Goal: Transaction & Acquisition: Subscribe to service/newsletter

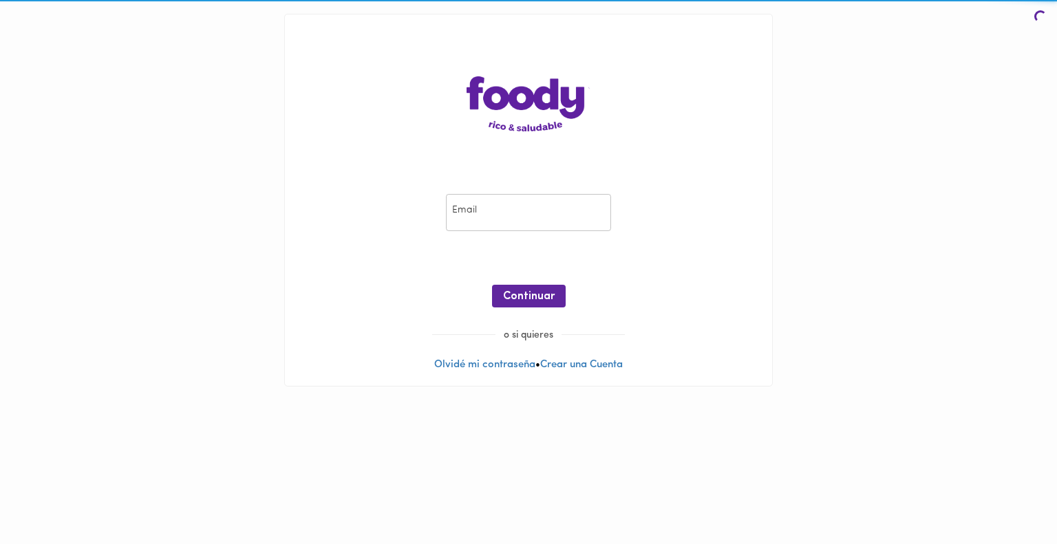
click at [480, 221] on input "email" at bounding box center [528, 213] width 165 height 38
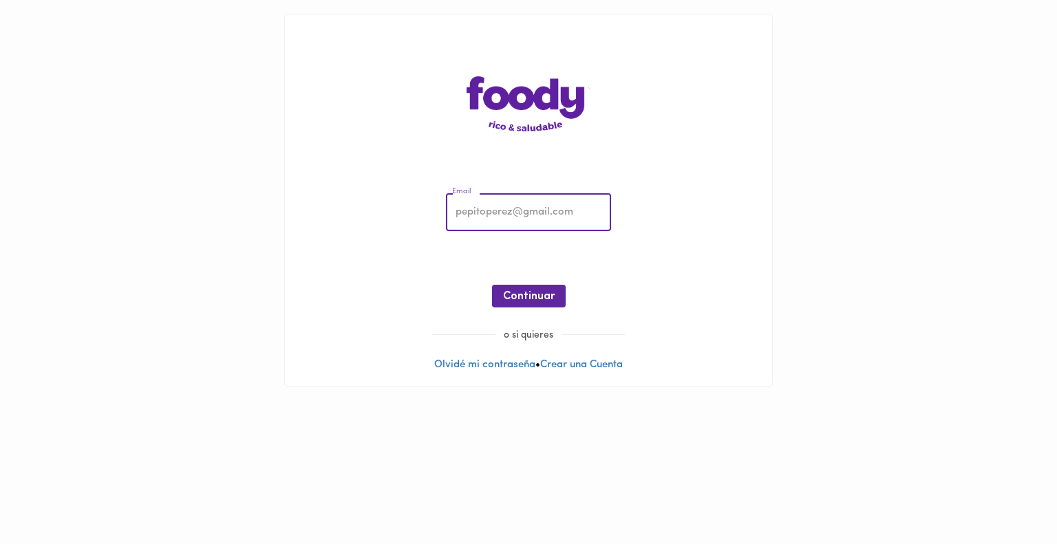
type input "[EMAIL_ADDRESS][PERSON_NAME][DOMAIN_NAME]"
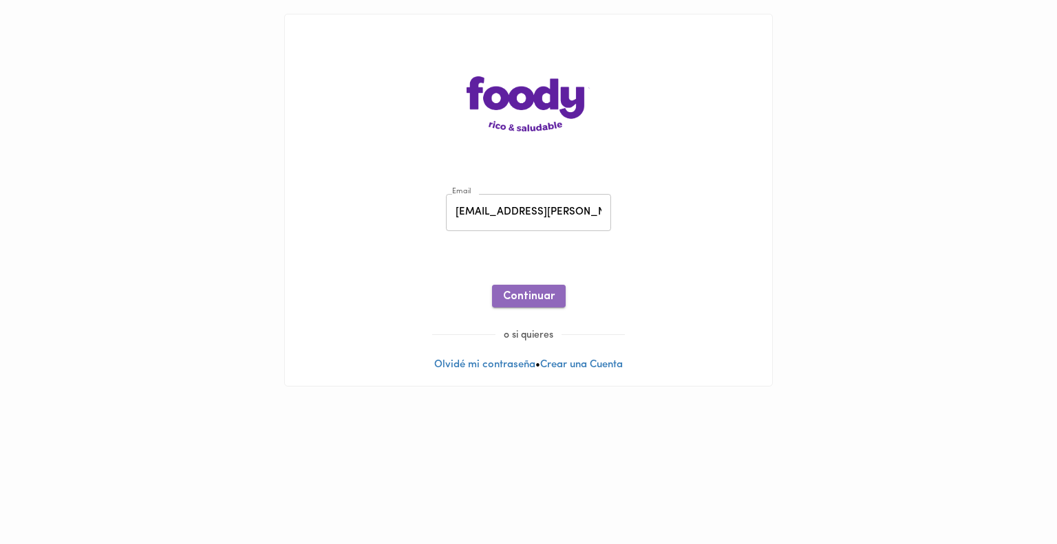
click at [545, 299] on span "Continuar" at bounding box center [529, 296] width 52 height 13
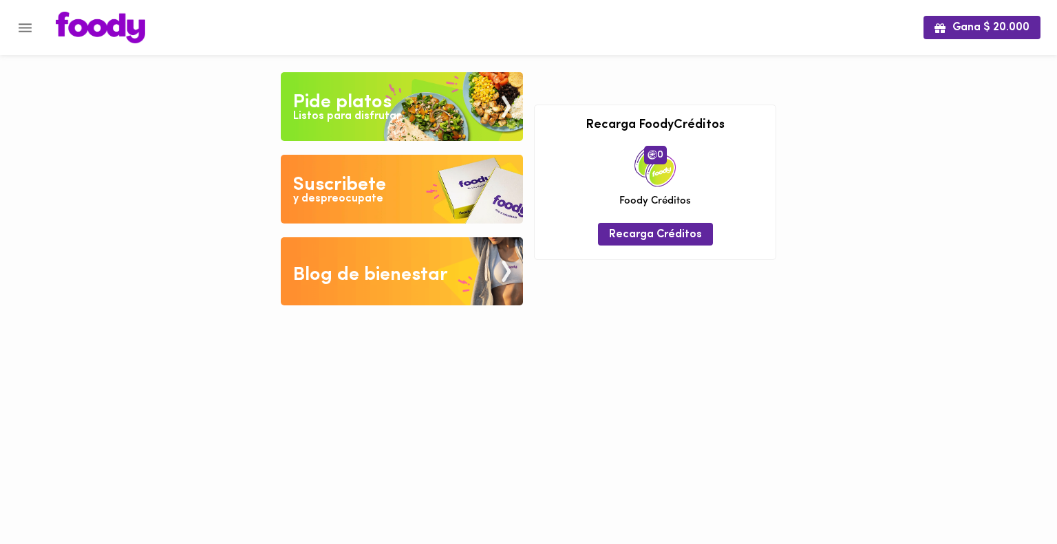
click at [26, 25] on icon "Menu" at bounding box center [25, 27] width 17 height 17
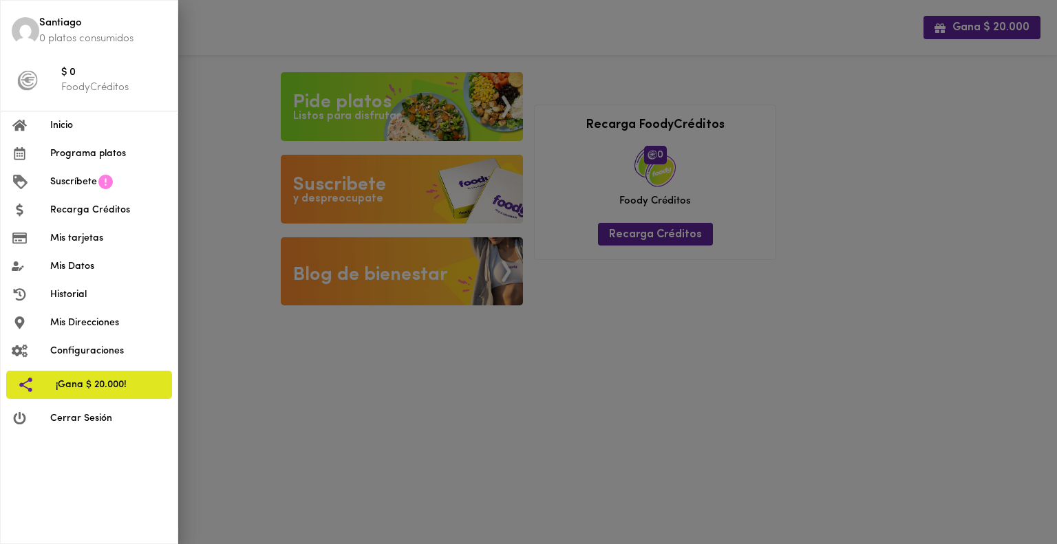
click at [90, 129] on span "Inicio" at bounding box center [108, 125] width 116 height 14
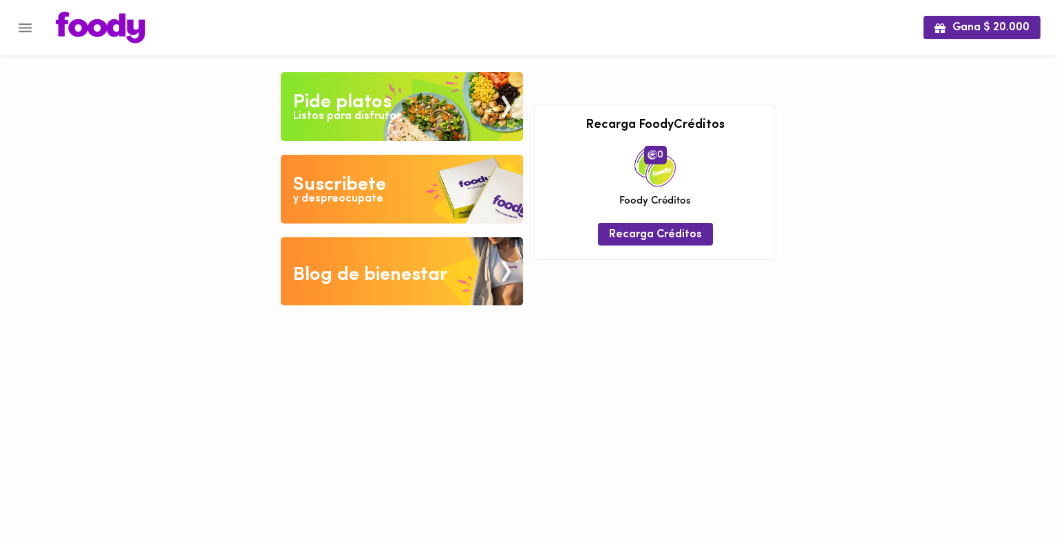
click at [34, 29] on button "Menu" at bounding box center [25, 28] width 34 height 34
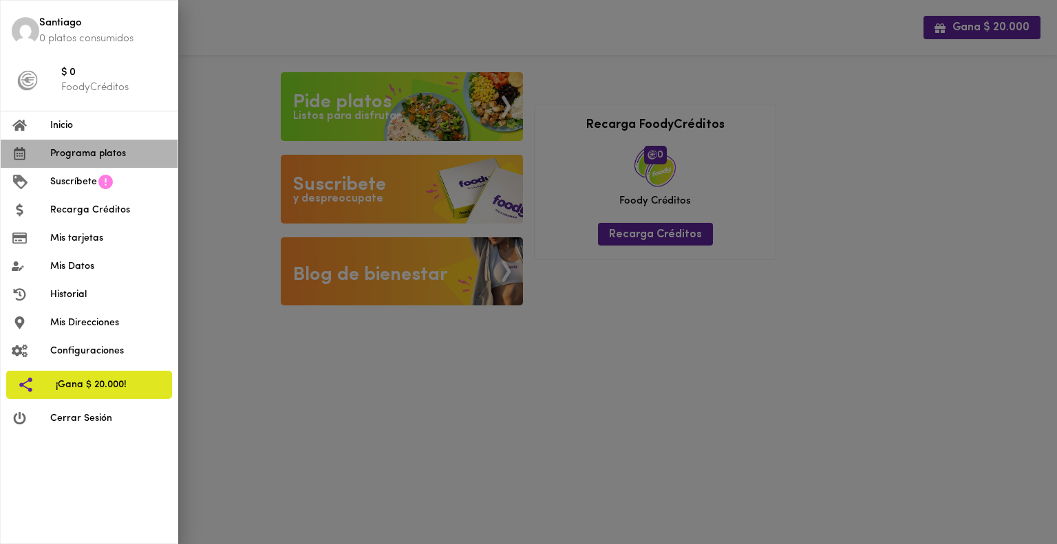
click at [88, 158] on span "Programa platos" at bounding box center [108, 154] width 116 height 14
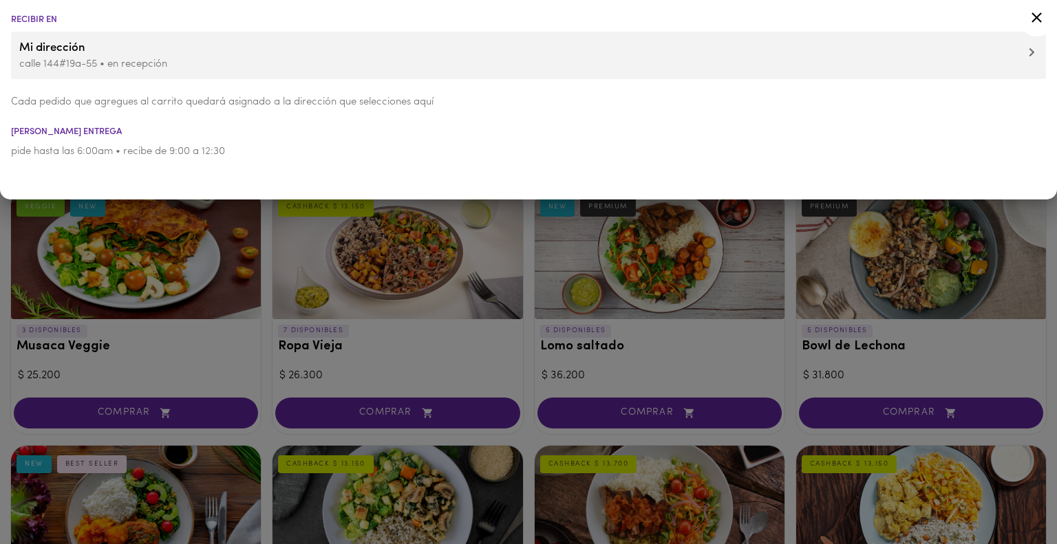
click at [1035, 19] on icon at bounding box center [1036, 17] width 10 height 10
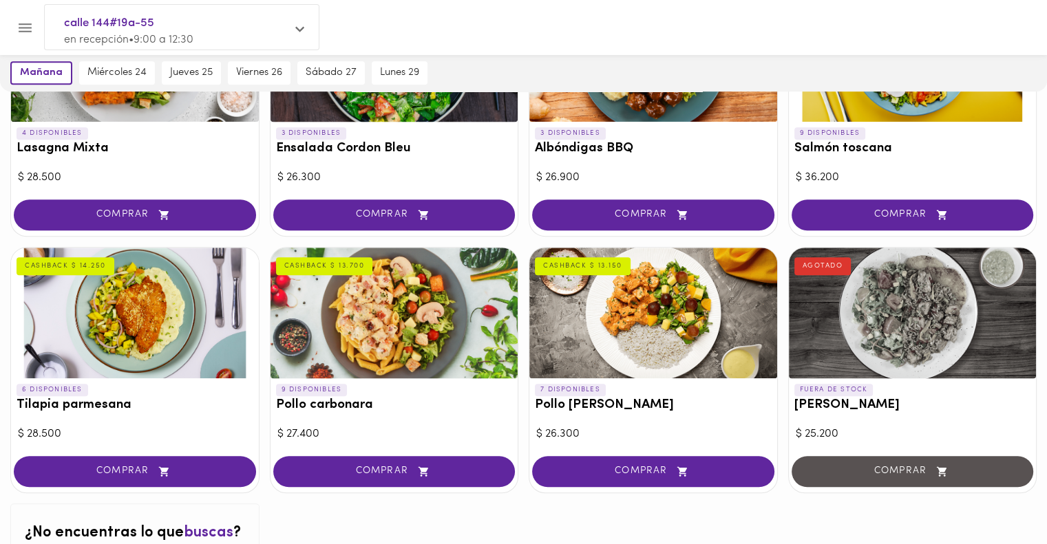
scroll to position [826, 0]
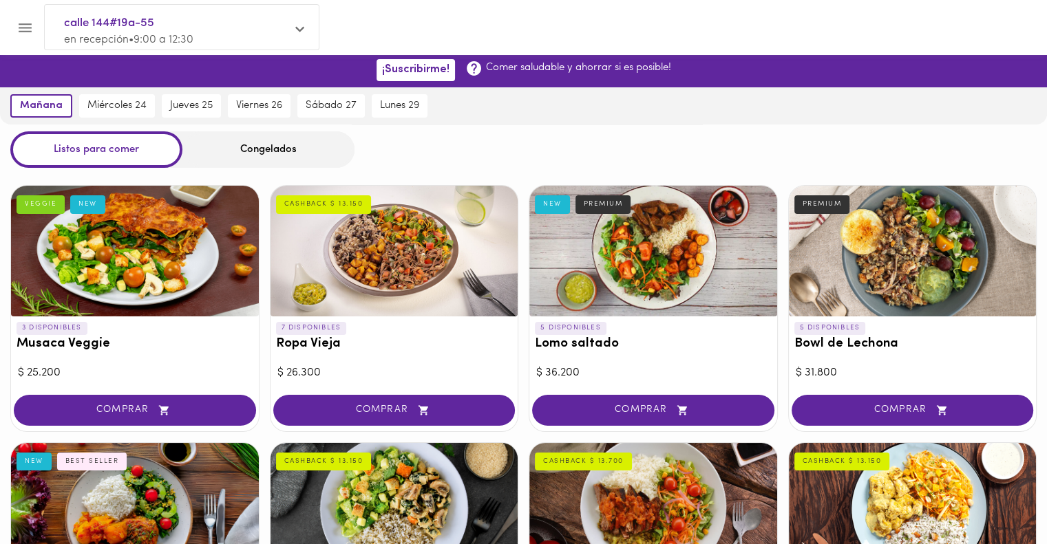
scroll to position [0, 0]
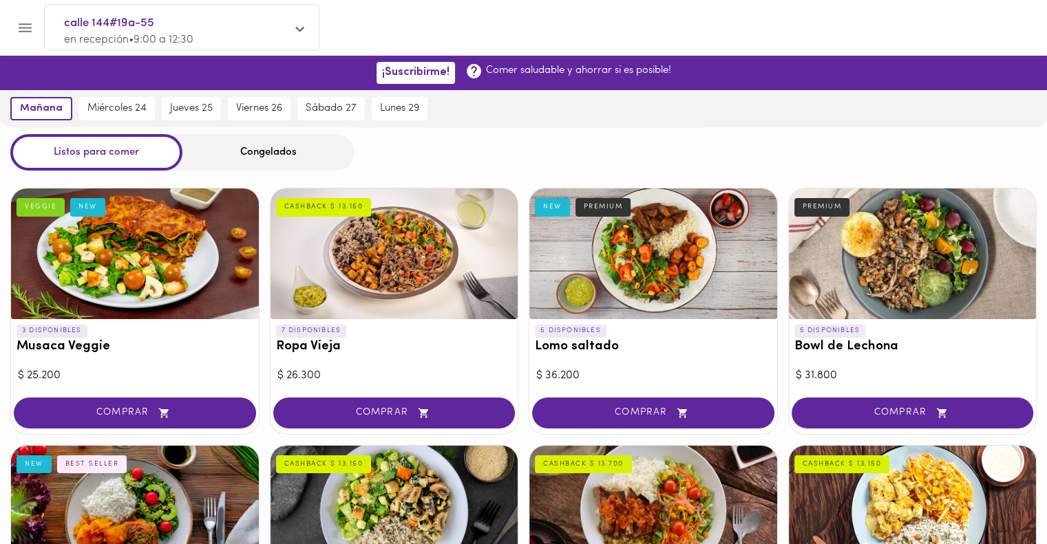
click at [256, 138] on div "Congelados" at bounding box center [268, 152] width 172 height 36
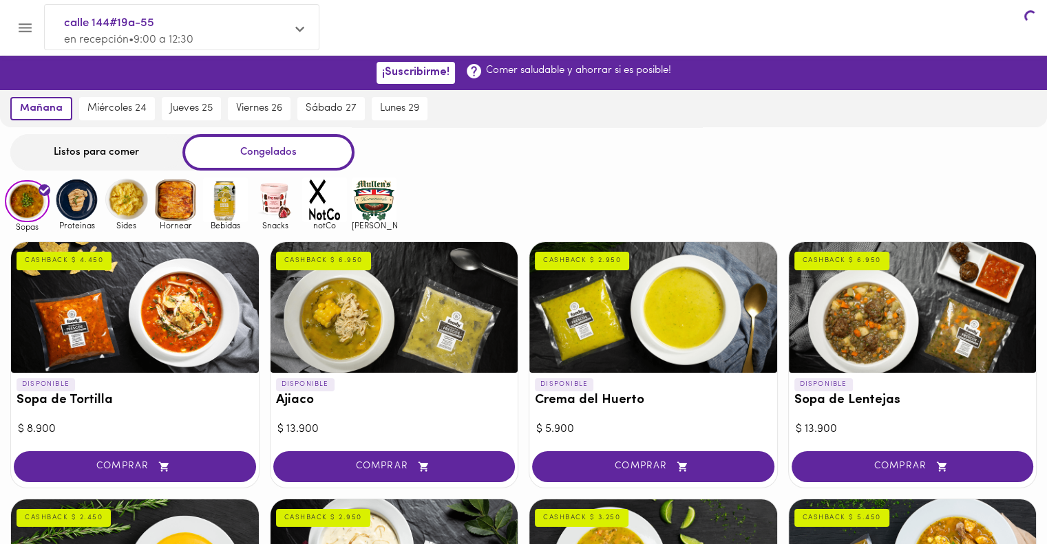
click at [264, 156] on div "Congelados" at bounding box center [268, 152] width 172 height 36
click at [934, 327] on div at bounding box center [912, 307] width 248 height 131
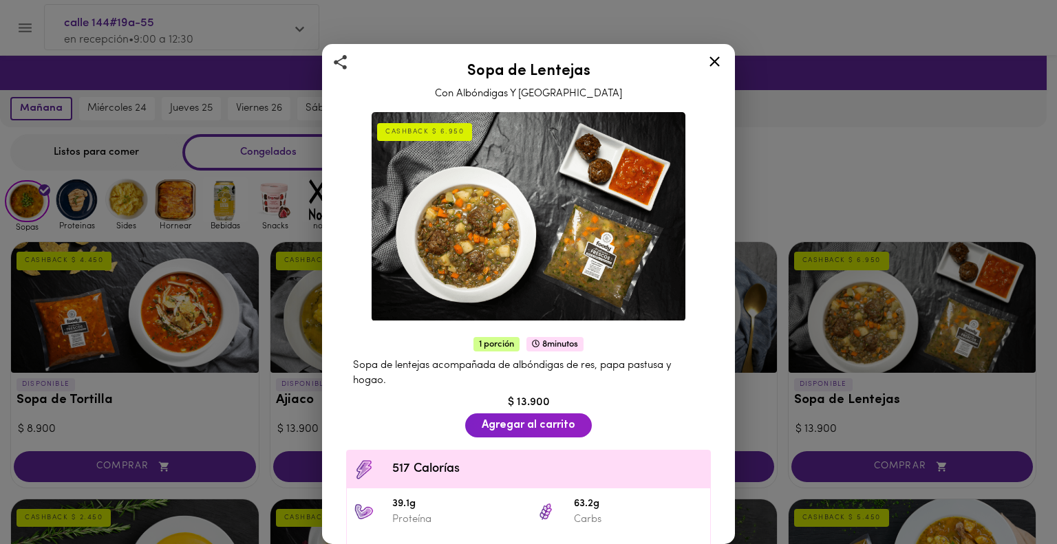
click at [721, 67] on icon at bounding box center [714, 61] width 17 height 17
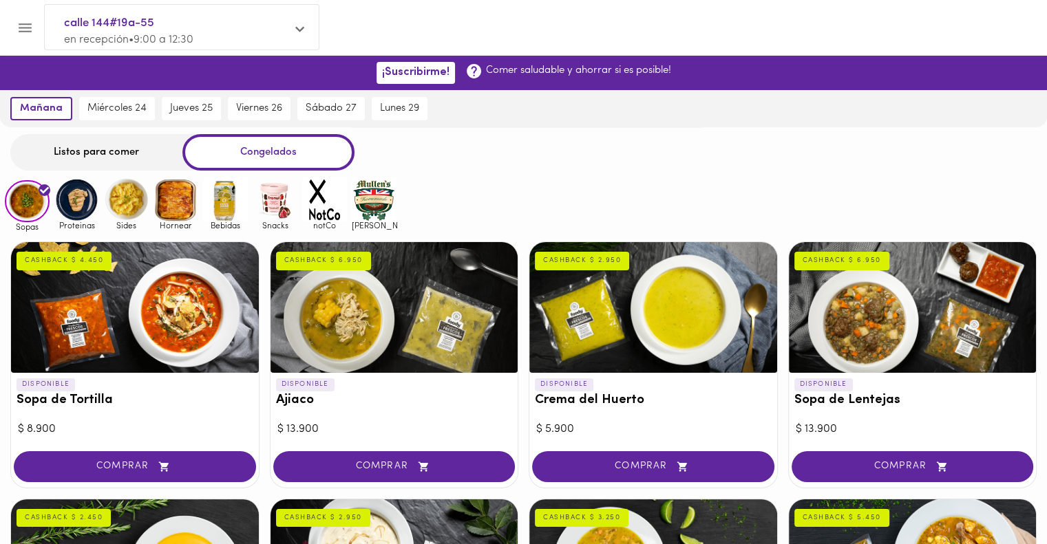
click at [421, 314] on div at bounding box center [394, 307] width 248 height 131
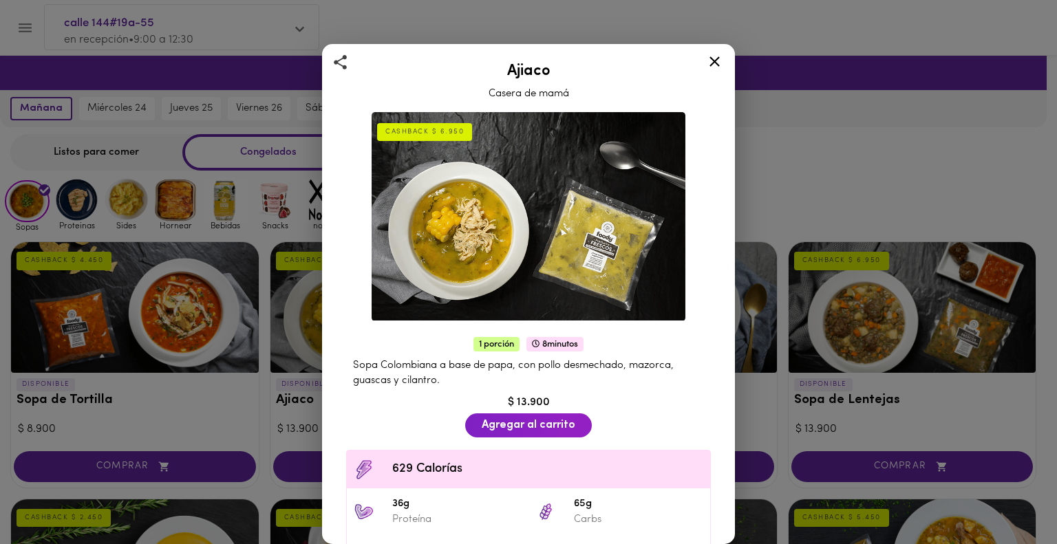
click at [713, 60] on icon at bounding box center [714, 61] width 10 height 10
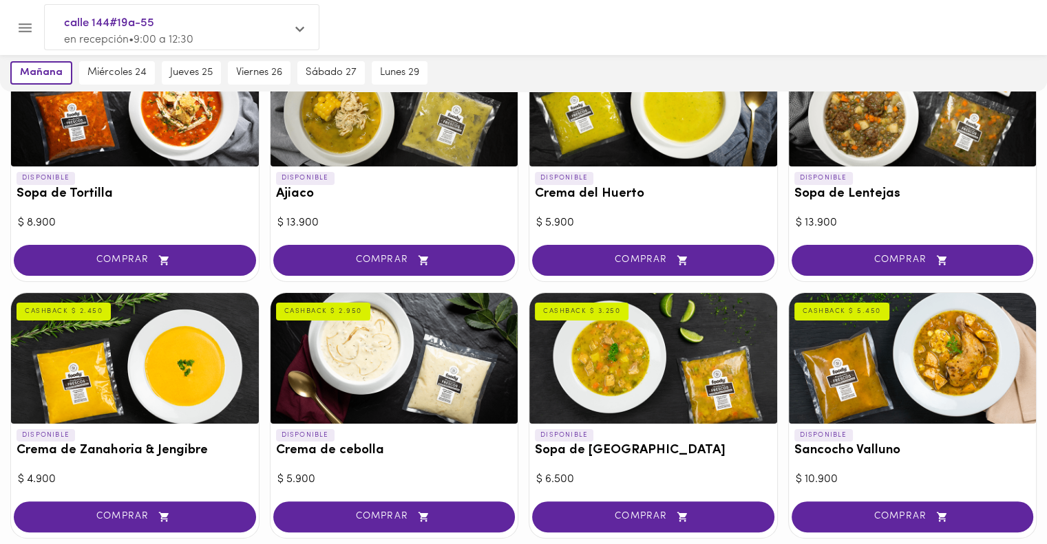
scroll to position [69, 0]
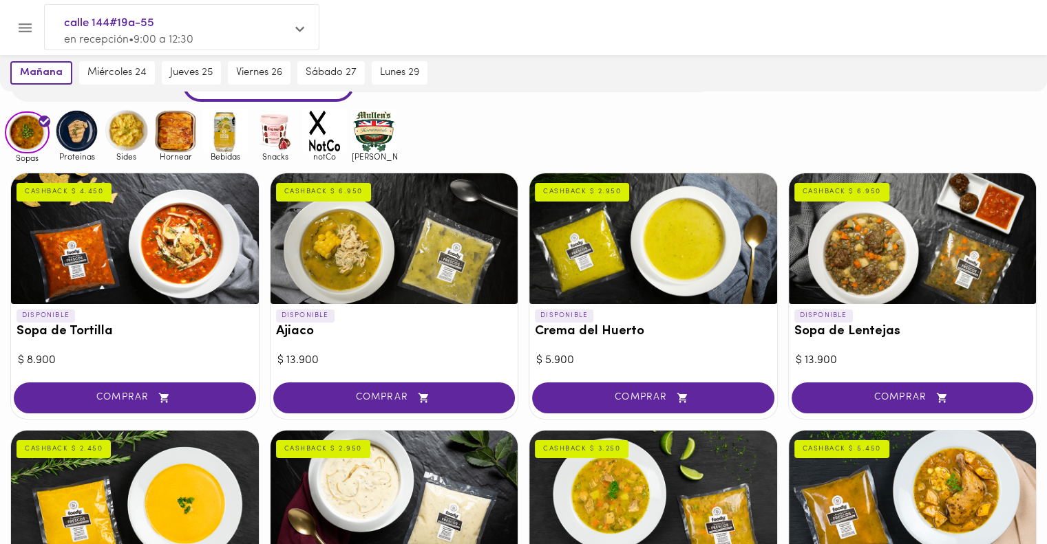
click at [123, 131] on img at bounding box center [126, 131] width 45 height 45
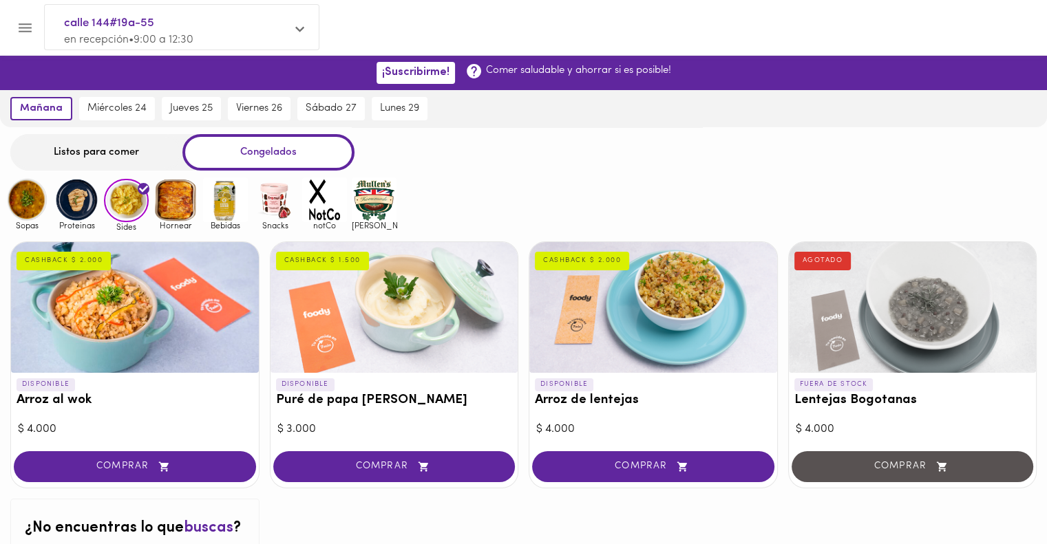
click at [641, 328] on div at bounding box center [653, 307] width 248 height 131
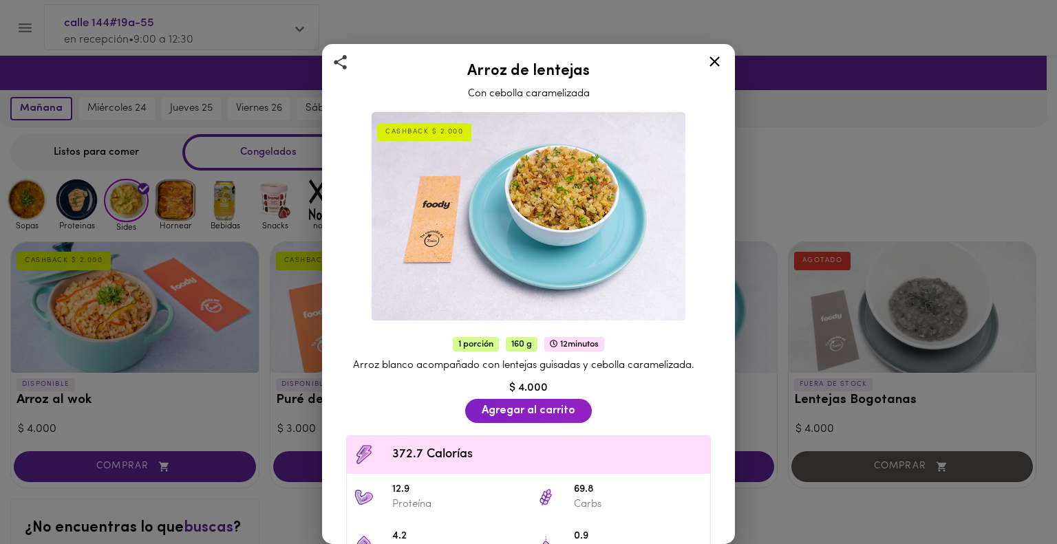
click at [711, 60] on icon at bounding box center [714, 61] width 17 height 17
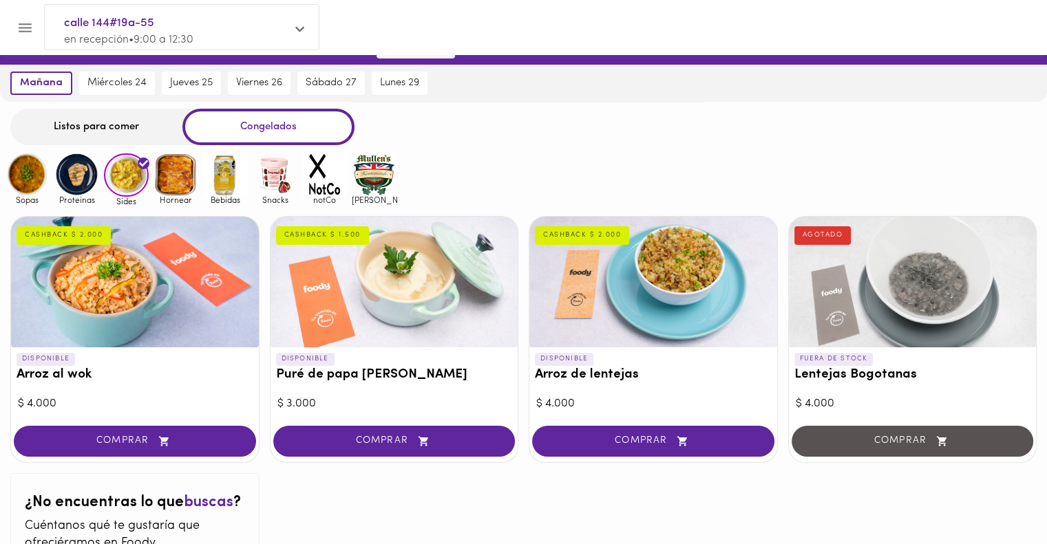
scroll to position [17, 0]
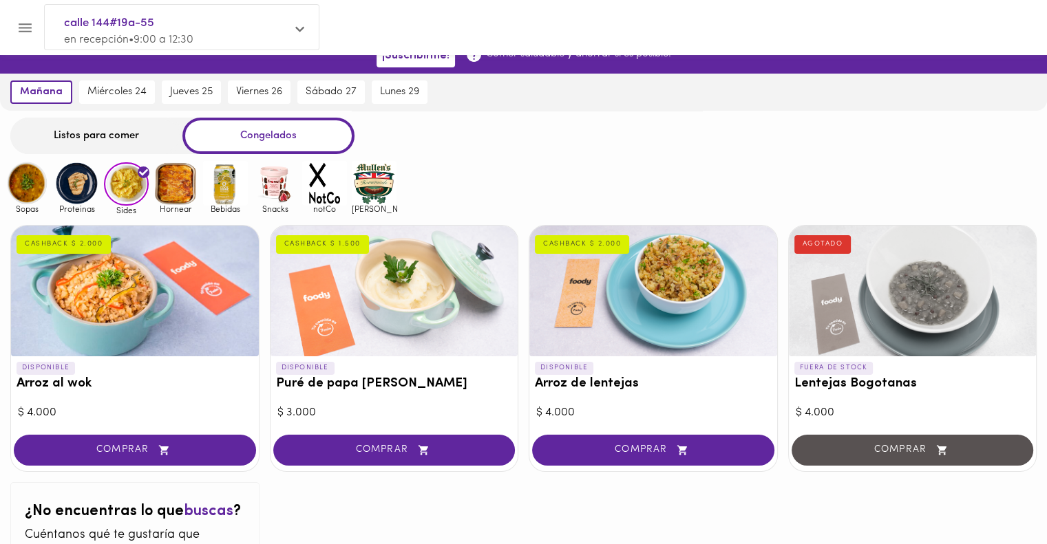
click at [74, 202] on img at bounding box center [76, 183] width 45 height 45
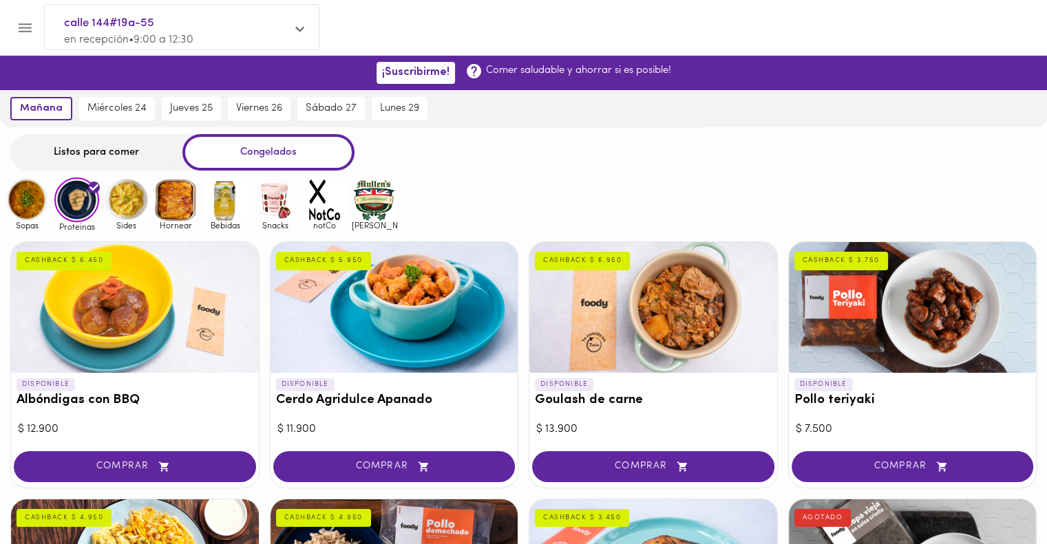
click at [463, 338] on div at bounding box center [394, 307] width 248 height 131
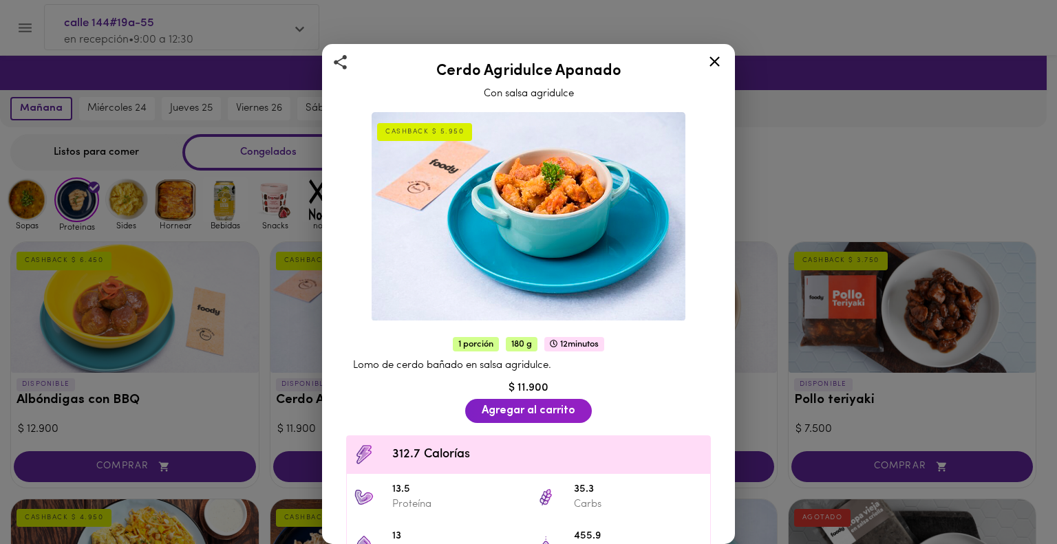
click at [713, 58] on icon at bounding box center [714, 61] width 17 height 17
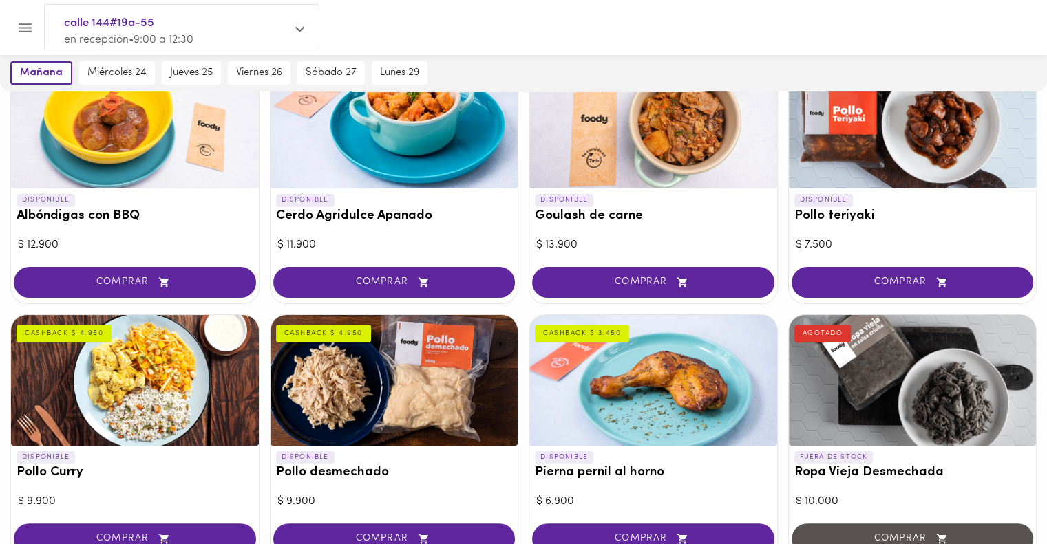
scroll to position [206, 0]
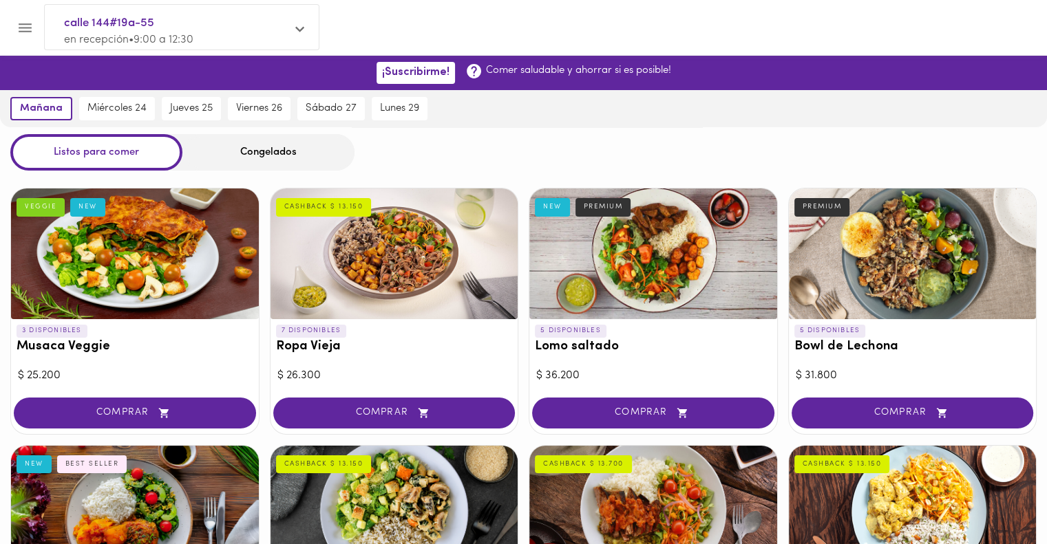
click at [25, 23] on icon "Menu" at bounding box center [25, 27] width 17 height 17
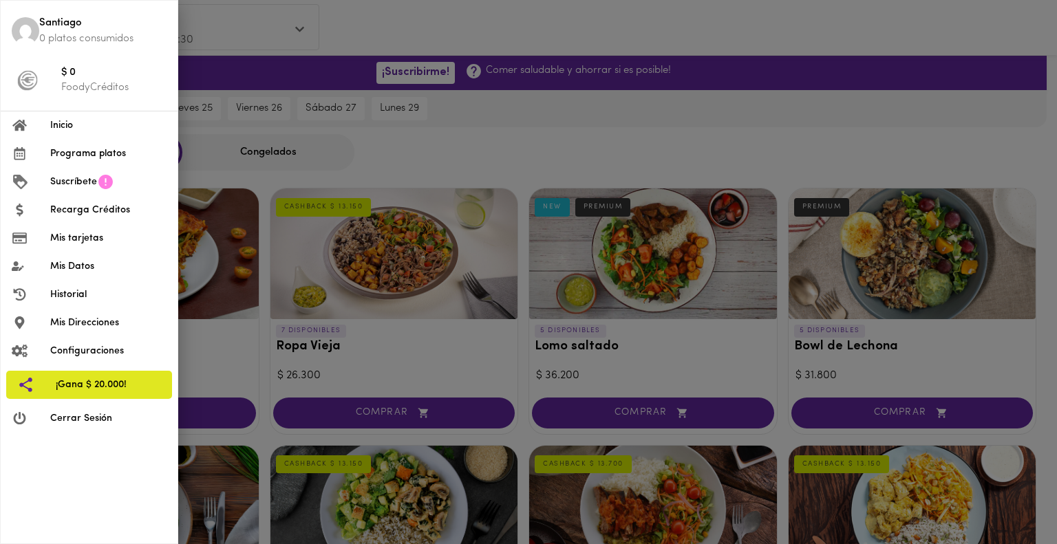
click at [70, 184] on span "Suscríbete" at bounding box center [73, 182] width 47 height 14
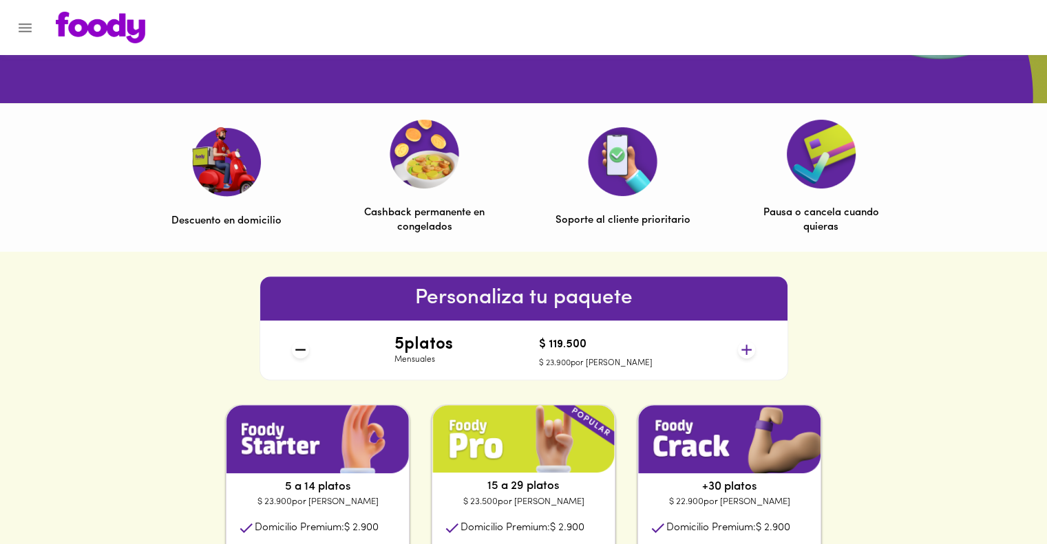
scroll to position [413, 0]
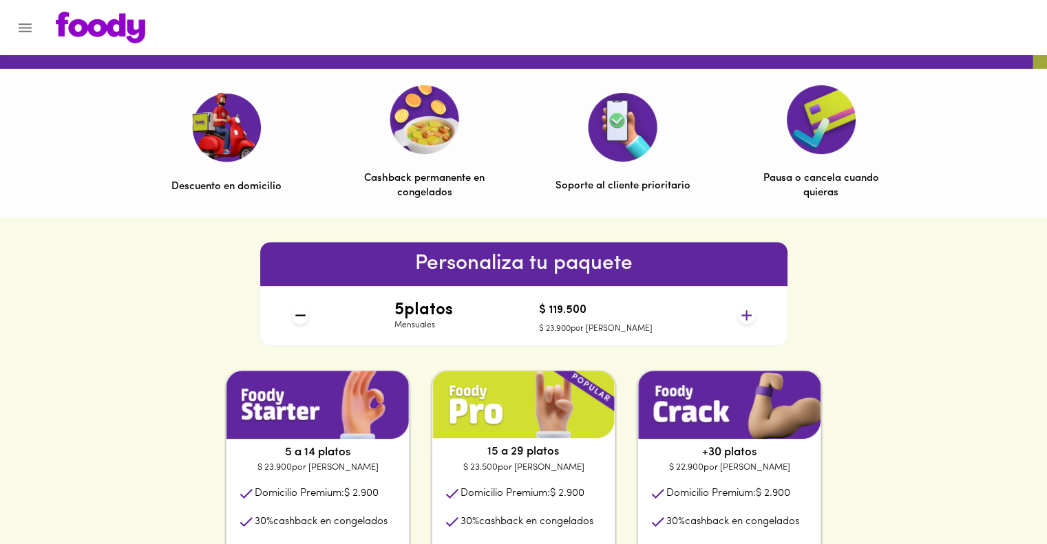
click at [742, 316] on icon at bounding box center [746, 315] width 17 height 17
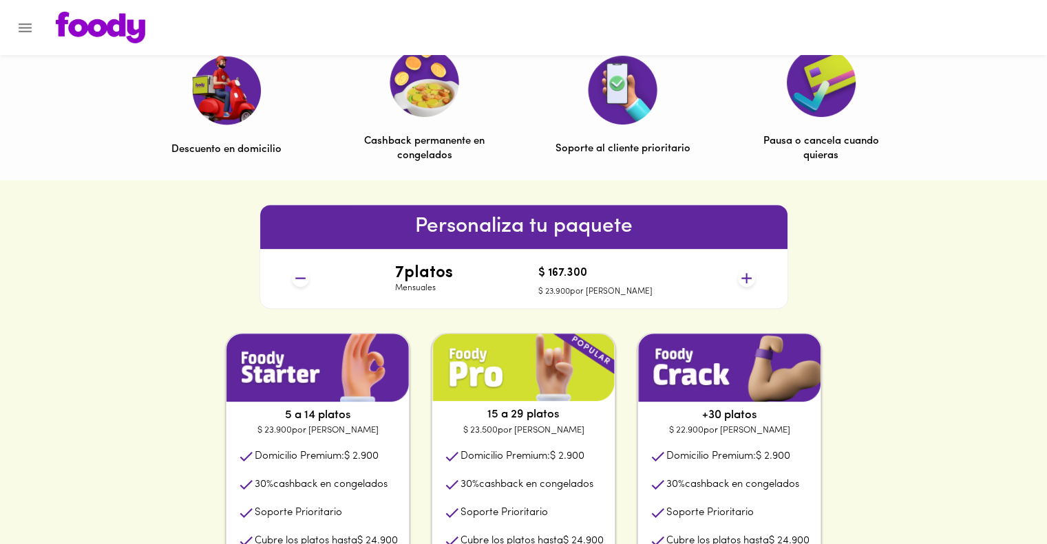
scroll to position [482, 0]
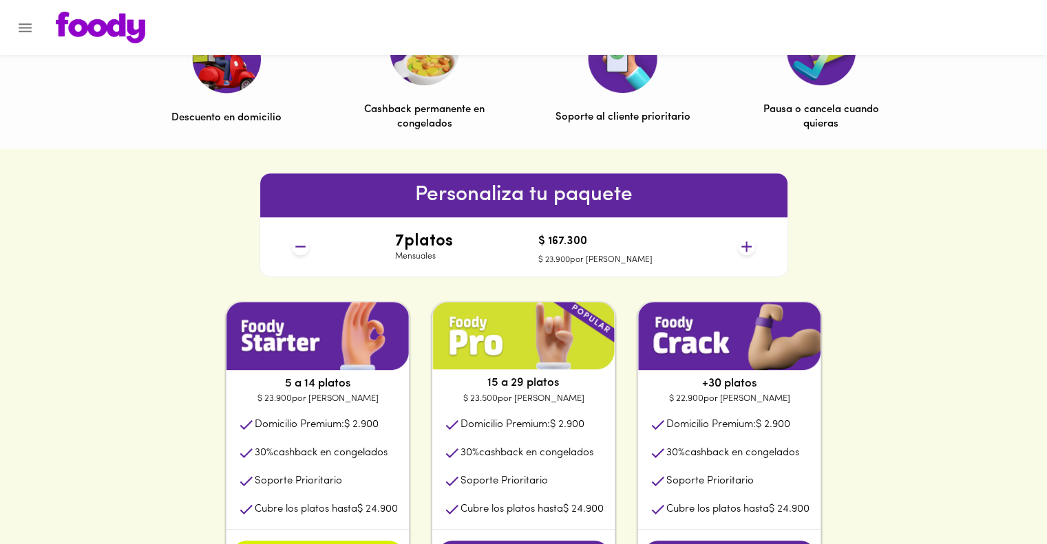
click at [741, 248] on icon at bounding box center [746, 246] width 17 height 17
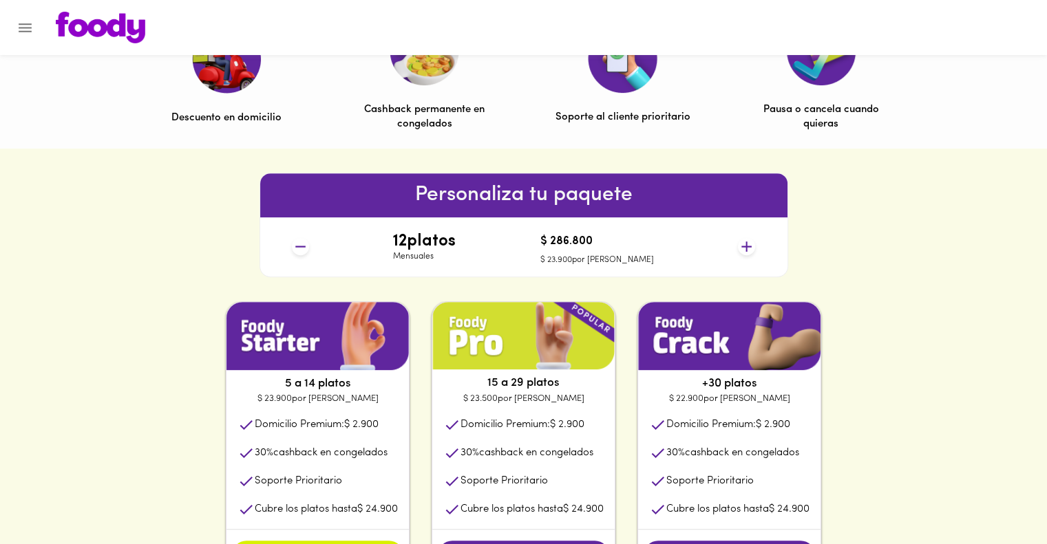
click at [741, 248] on icon at bounding box center [746, 246] width 17 height 17
click at [742, 248] on icon at bounding box center [746, 246] width 17 height 17
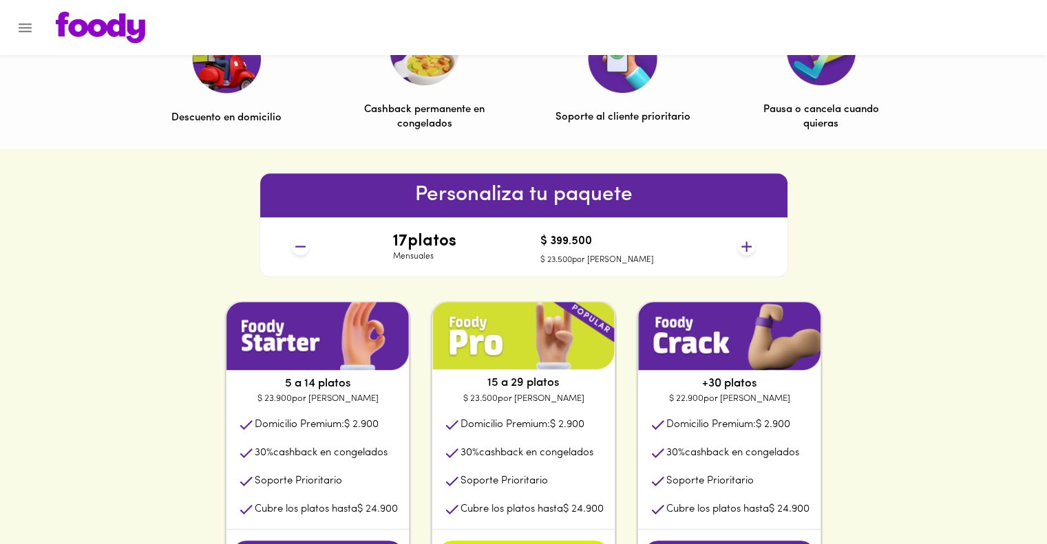
click at [742, 248] on icon at bounding box center [746, 246] width 17 height 17
click at [301, 248] on icon at bounding box center [300, 246] width 17 height 17
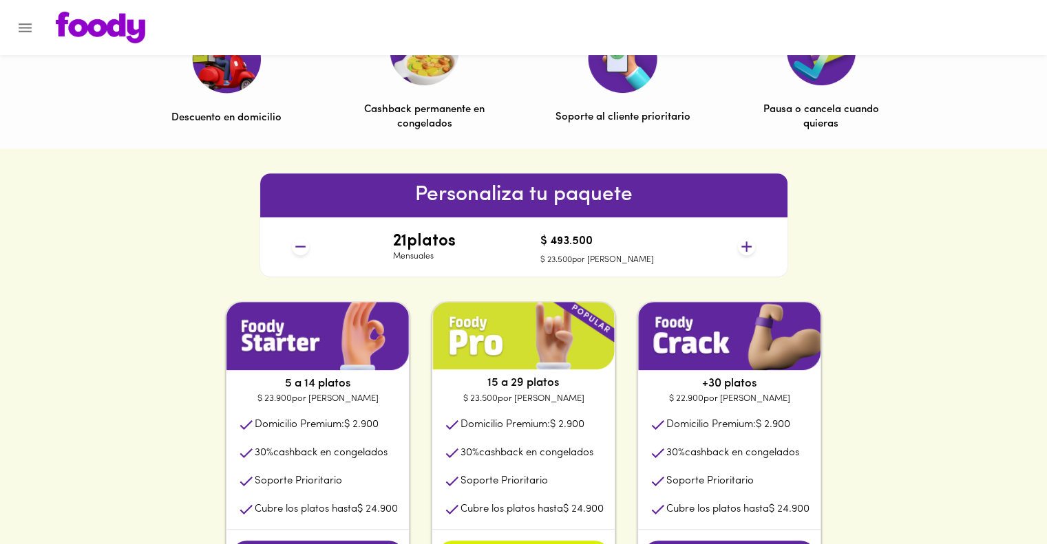
click at [301, 248] on icon at bounding box center [300, 246] width 17 height 17
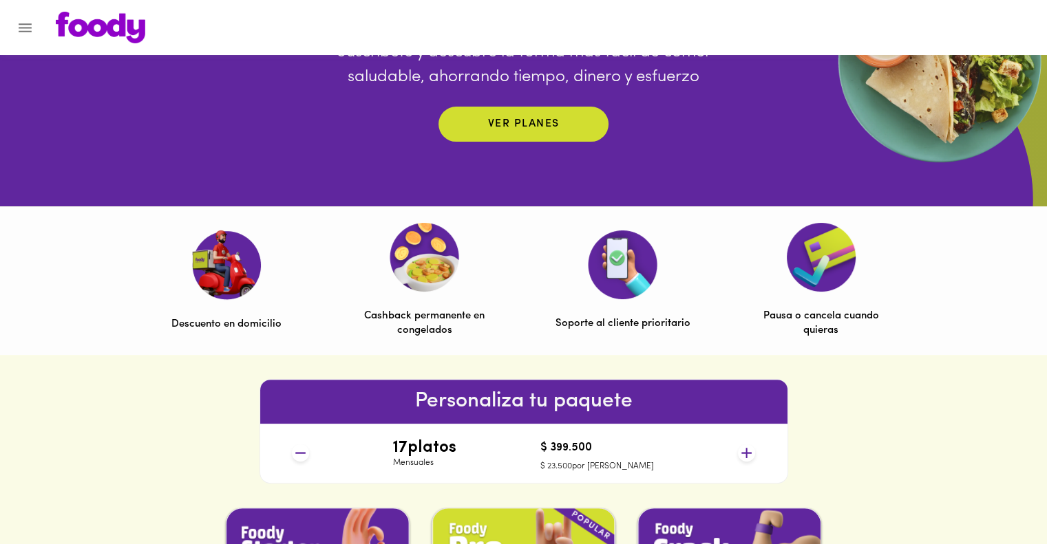
scroll to position [413, 0]
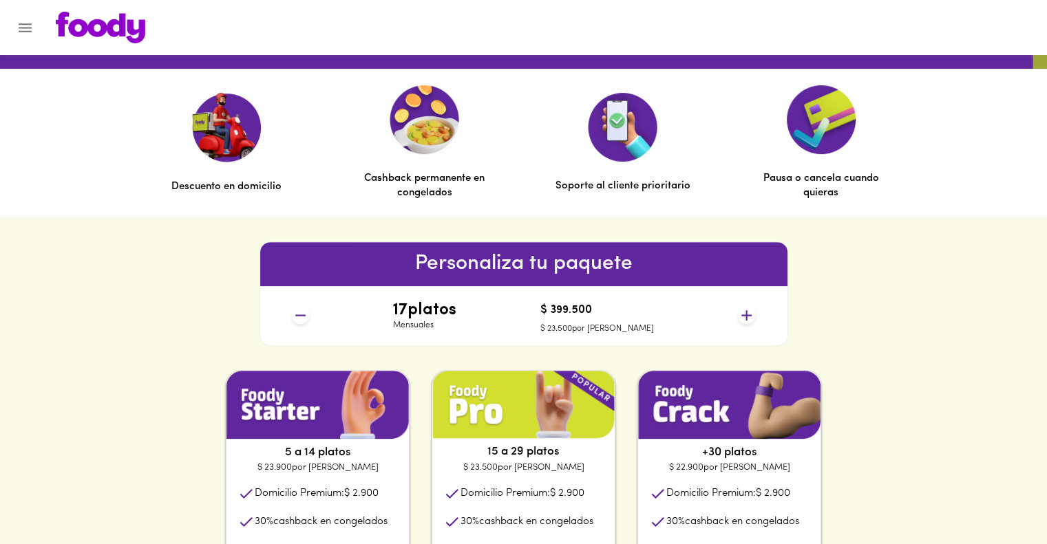
click at [306, 312] on icon at bounding box center [300, 315] width 17 height 17
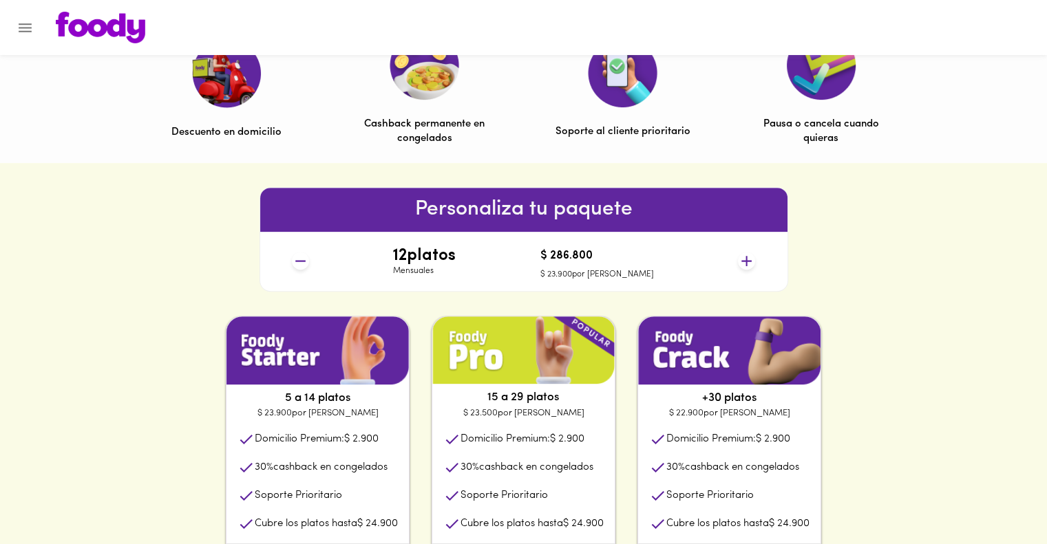
scroll to position [482, 0]
